Goal: Information Seeking & Learning: Find specific fact

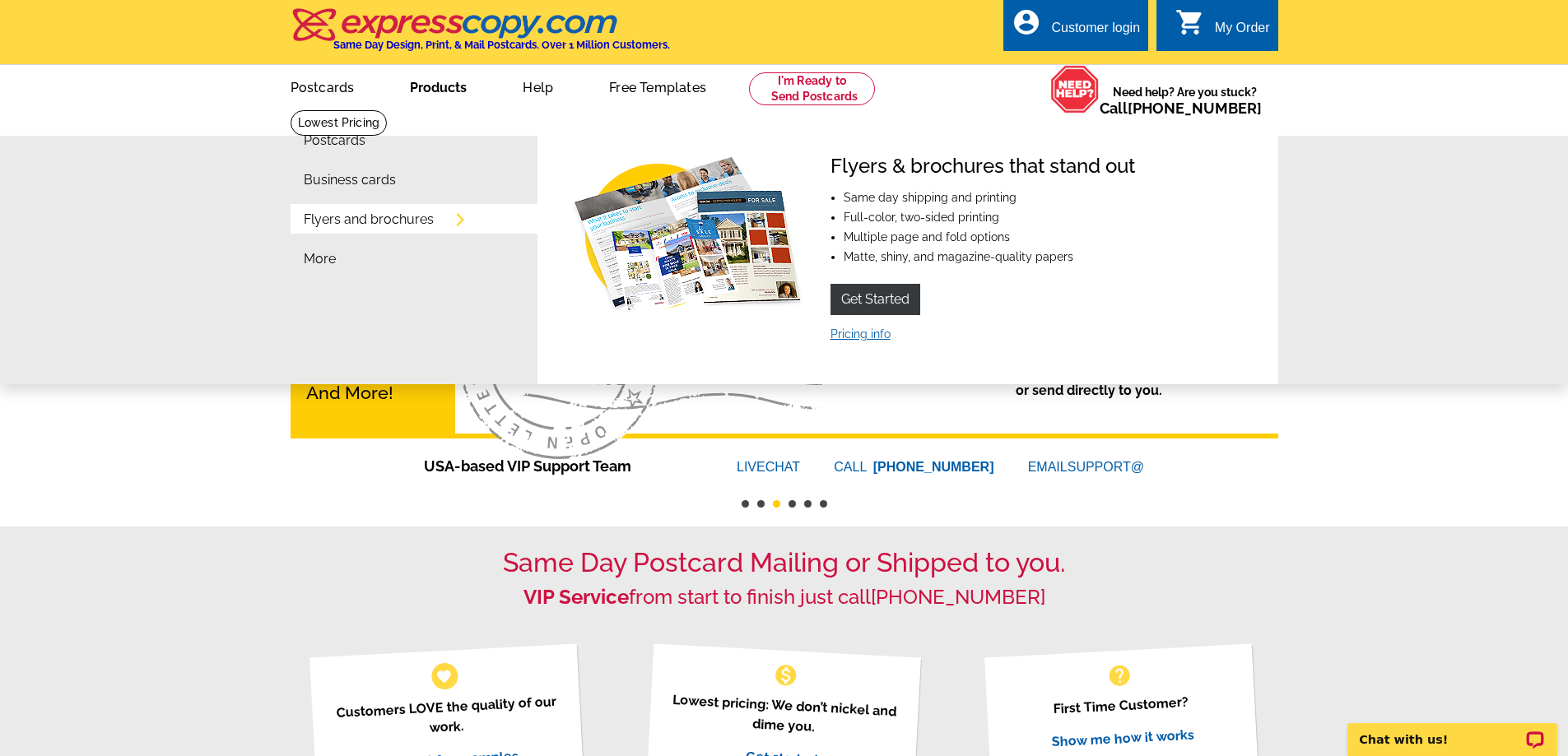
click at [883, 331] on link "Pricing info" at bounding box center [860, 334] width 60 height 13
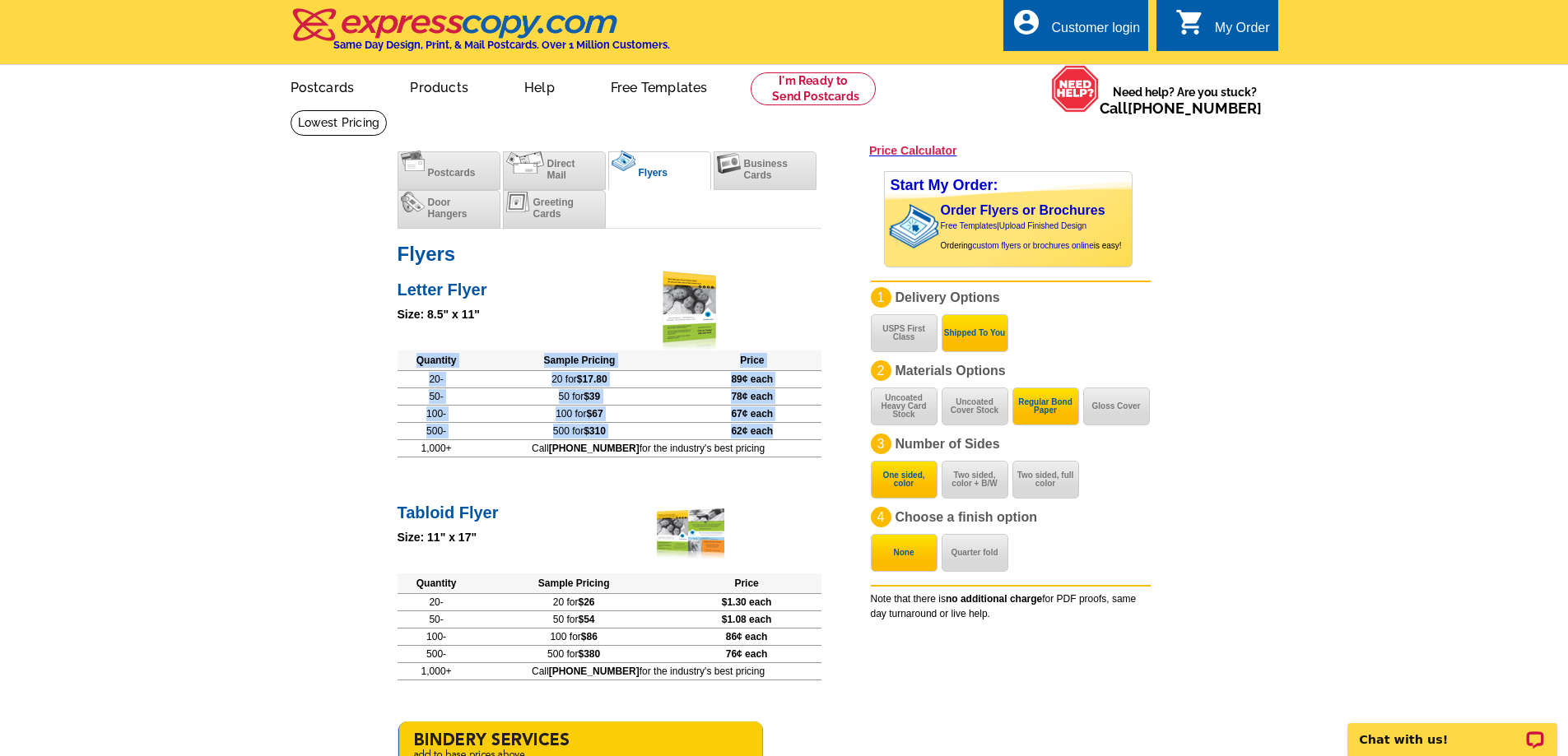
drag, startPoint x: 815, startPoint y: 431, endPoint x: 419, endPoint y: 363, distance: 401.8
click at [419, 363] on table "Quantity Sample Pricing Price 20- 20 for $17.80 89¢ each 50- 50 for $39 78¢ eac…" at bounding box center [610, 404] width 424 height 107
copy table "Quantity Sample Pricing Price 20- 20 for $17.80 89¢ each 50- 50 for $39 78¢ eac…"
